Goal: Find specific fact: Find specific fact

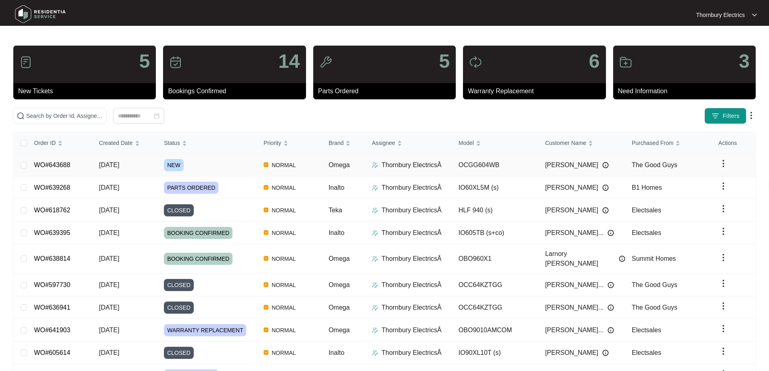
click at [168, 162] on span "NEW" at bounding box center [174, 165] width 20 height 12
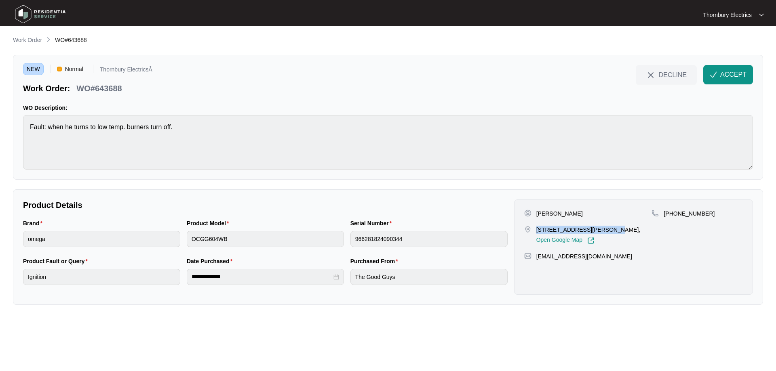
drag, startPoint x: 534, startPoint y: 230, endPoint x: 603, endPoint y: 226, distance: 69.6
click at [603, 226] on div "[STREET_ADDRESS][PERSON_NAME], Open Google Map" at bounding box center [588, 235] width 128 height 19
copy p "[STREET_ADDRESS][PERSON_NAME]"
click at [728, 72] on span "ACCEPT" at bounding box center [733, 75] width 26 height 10
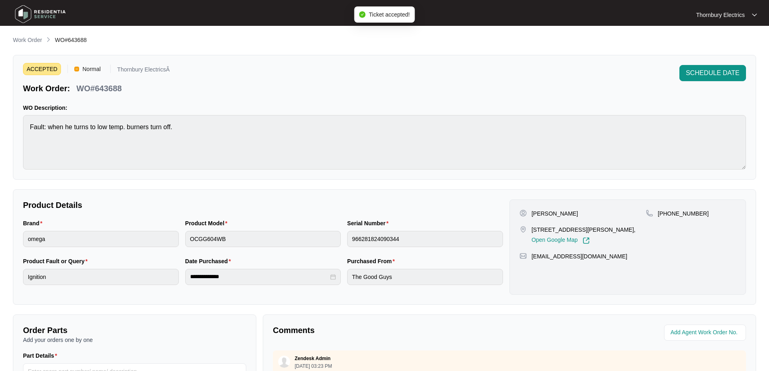
click at [109, 87] on p "WO#643688" at bounding box center [98, 88] width 45 height 11
copy p "643688"
drag, startPoint x: 697, startPoint y: 213, endPoint x: 668, endPoint y: 216, distance: 29.2
click at [668, 216] on div "[PHONE_NUMBER]" at bounding box center [691, 214] width 90 height 8
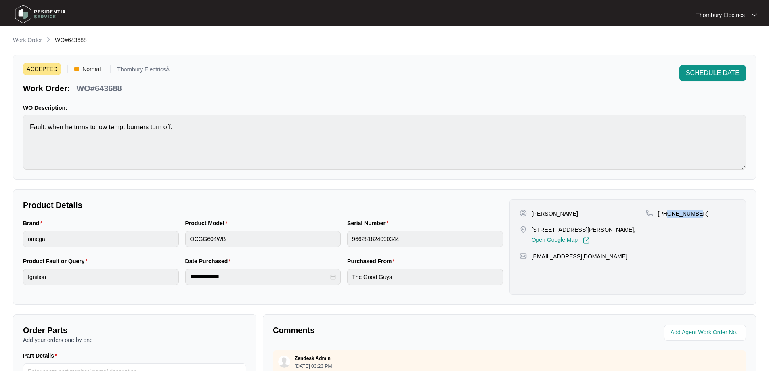
copy p "405088515"
click at [536, 214] on p "[PERSON_NAME]" at bounding box center [555, 214] width 46 height 8
copy p "[PERSON_NAME]"
click at [558, 215] on p "[PERSON_NAME]" at bounding box center [555, 214] width 46 height 8
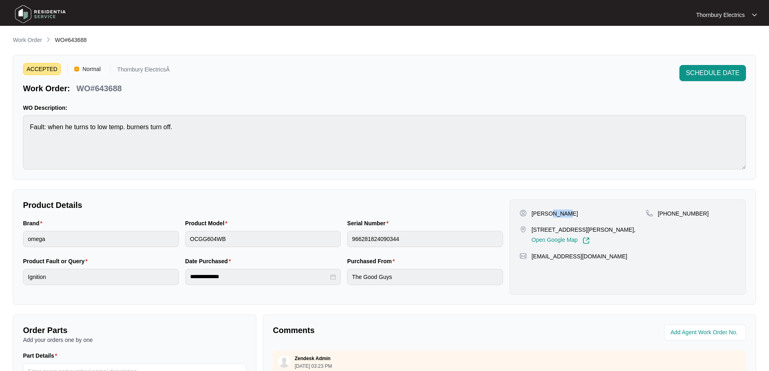
click at [558, 215] on p "[PERSON_NAME]" at bounding box center [555, 214] width 46 height 8
copy p "[PERSON_NAME]"
drag, startPoint x: 595, startPoint y: 257, endPoint x: 532, endPoint y: 264, distance: 63.0
click at [532, 264] on div "[PERSON_NAME] [STREET_ADDRESS][PERSON_NAME], Open Google Map [PHONE_NUMBER] [EM…" at bounding box center [628, 247] width 237 height 95
copy p "[EMAIL_ADDRESS][DOMAIN_NAME]"
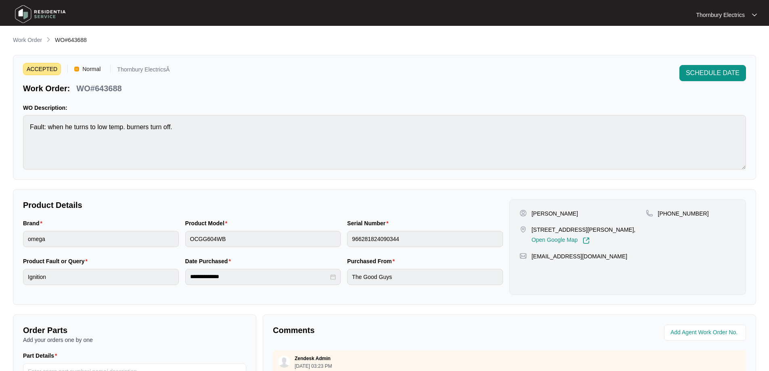
click at [117, 84] on p "WO#643688" at bounding box center [98, 88] width 45 height 11
copy p "643688"
